Goal: Download file/media

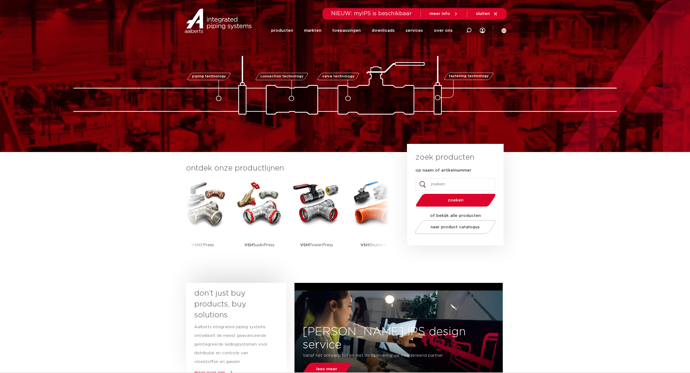
click at [450, 193] on div "zoeken" at bounding box center [455, 199] width 80 height 17
click at [449, 188] on input "op naam of artikelnummer" at bounding box center [455, 184] width 80 height 12
paste input "123459934"
type input "123459934"
click at [414, 193] on button "zoeken" at bounding box center [456, 200] width 84 height 14
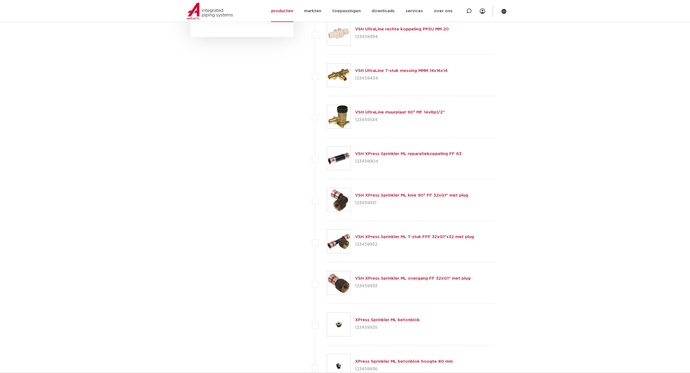
scroll to position [282, 0]
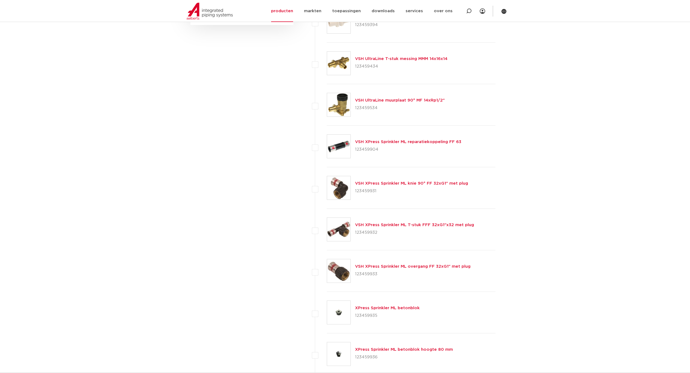
click at [376, 309] on link "XPress Sprinkler ML betonblok" at bounding box center [387, 308] width 65 height 4
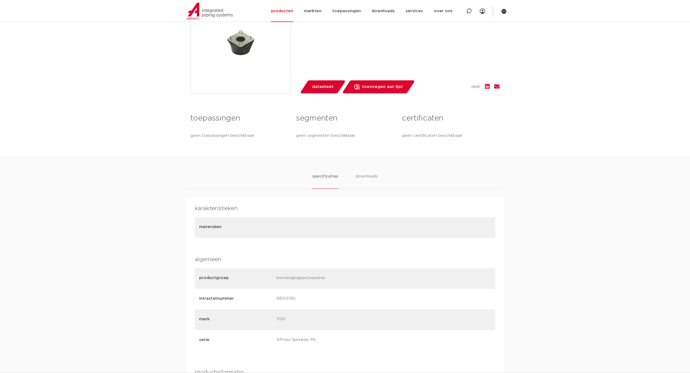
scroll to position [145, 0]
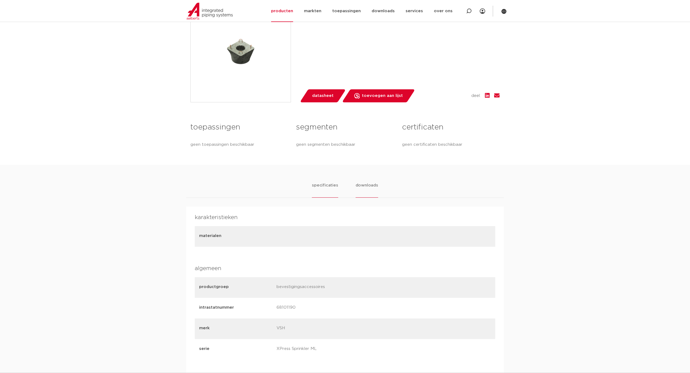
click at [368, 182] on li "downloads" at bounding box center [367, 189] width 23 height 15
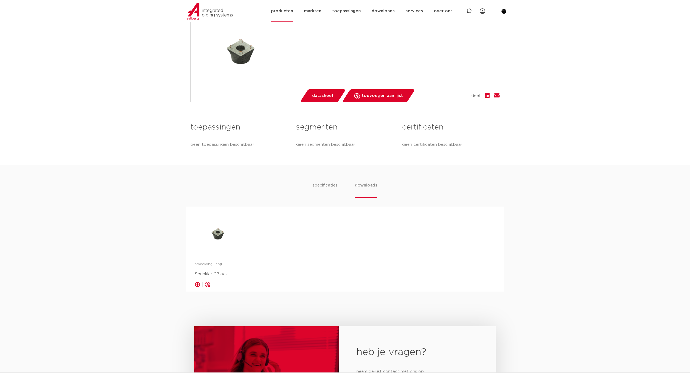
scroll to position [0, 0]
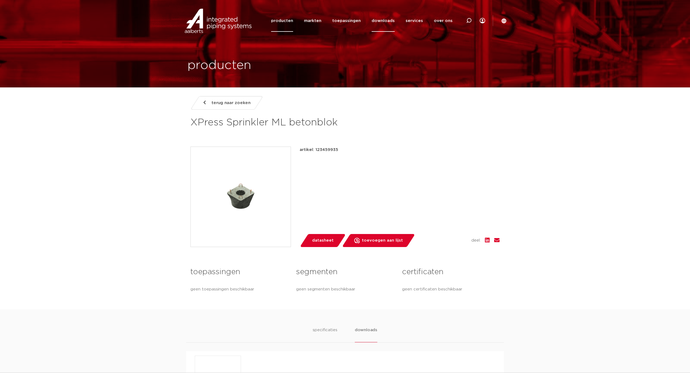
click at [379, 21] on link "downloads" at bounding box center [383, 21] width 23 height 22
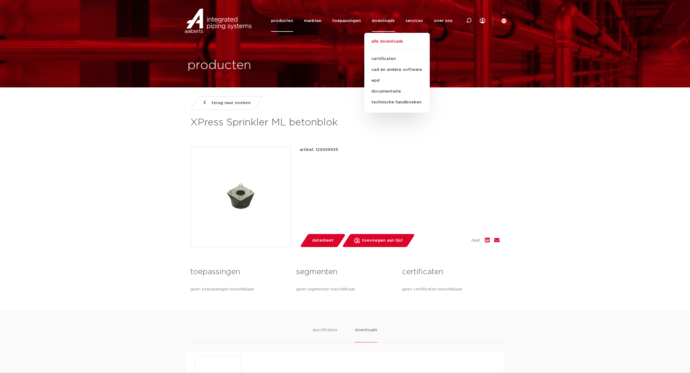
click at [378, 38] on link "alle downloads" at bounding box center [396, 44] width 65 height 12
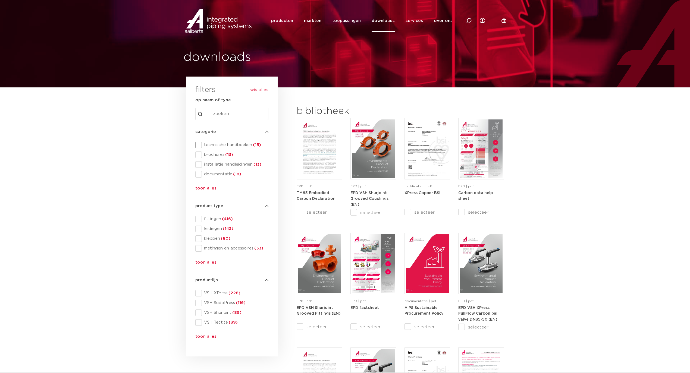
click at [199, 146] on span at bounding box center [198, 145] width 7 height 7
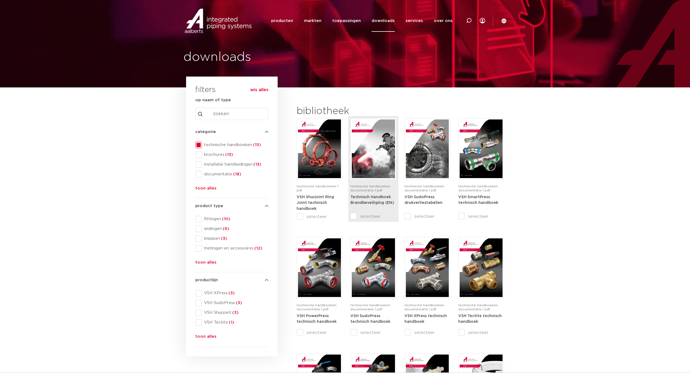
click at [375, 154] on img at bounding box center [373, 149] width 43 height 59
